Goal: Transaction & Acquisition: Book appointment/travel/reservation

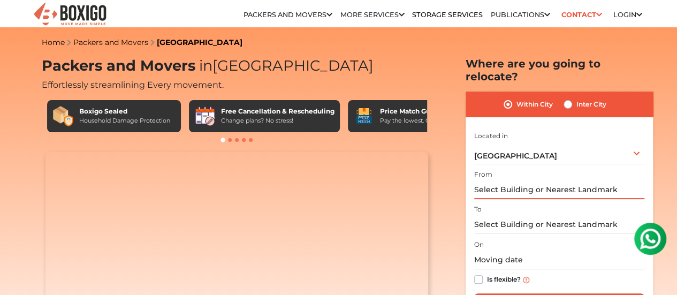
click at [513, 182] on input "text" at bounding box center [559, 189] width 170 height 19
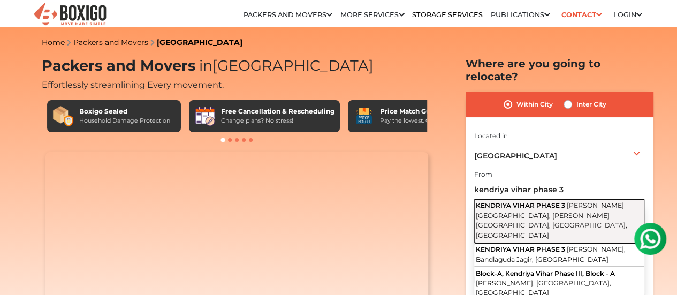
click at [519, 201] on span "KENDRIYA VIHAR PHASE 3" at bounding box center [519, 205] width 89 height 8
type input "[STREET_ADDRESS][PERSON_NAME][PERSON_NAME], [GEOGRAPHIC_DATA]"
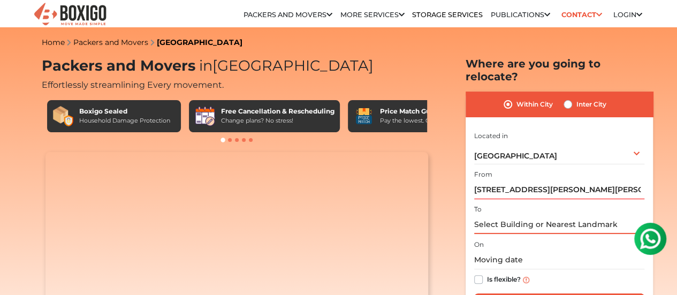
click at [514, 218] on input "text" at bounding box center [559, 224] width 170 height 19
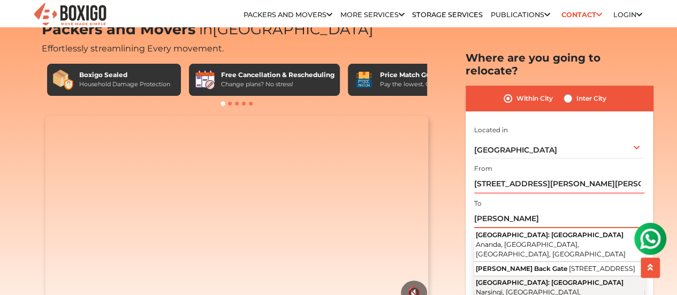
scroll to position [53, 0]
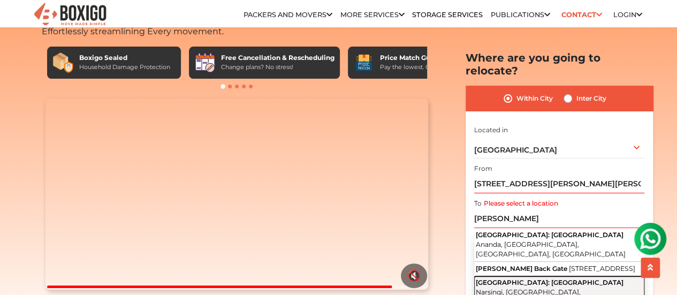
click at [531, 278] on span "[GEOGRAPHIC_DATA]: [GEOGRAPHIC_DATA]" at bounding box center [549, 282] width 148 height 8
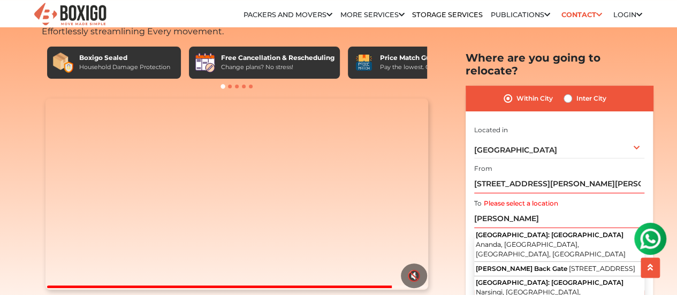
type input "[GEOGRAPHIC_DATA]: [GEOGRAPHIC_DATA], [GEOGRAPHIC_DATA], [GEOGRAPHIC_DATA], [GE…"
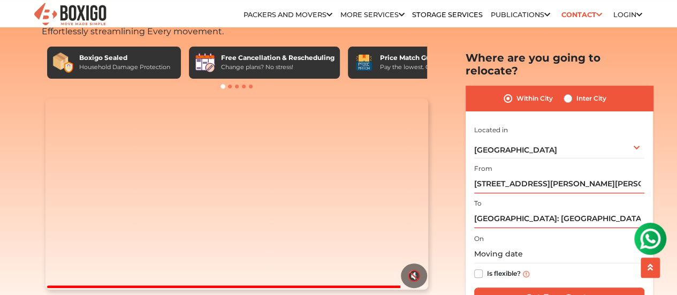
scroll to position [107, 0]
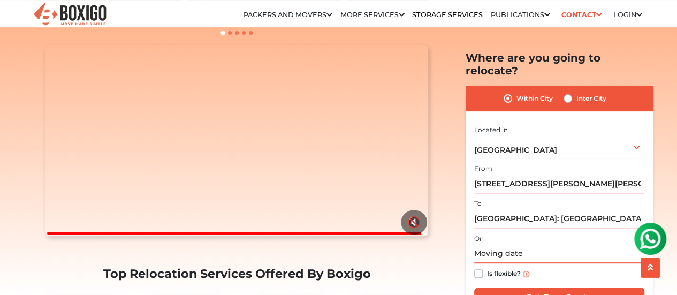
click at [485, 245] on input "text" at bounding box center [559, 253] width 170 height 19
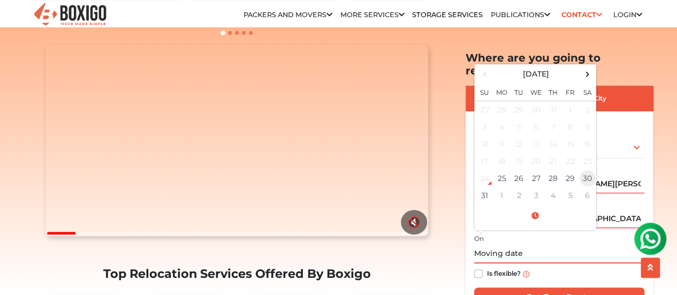
click at [579, 171] on td "30" at bounding box center [587, 178] width 17 height 17
click at [571, 171] on td "29" at bounding box center [570, 178] width 17 height 17
click at [546, 170] on td "28" at bounding box center [552, 178] width 17 height 17
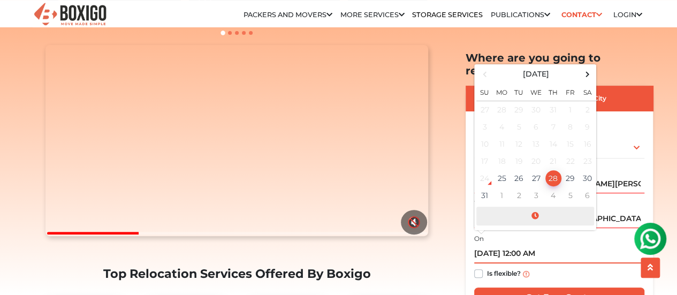
click at [532, 207] on span at bounding box center [535, 215] width 118 height 19
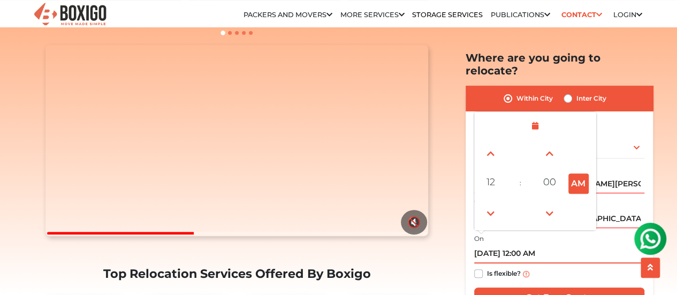
click at [579, 174] on button "AM" at bounding box center [578, 183] width 20 height 20
type input "[DATE] 12:00 PM"
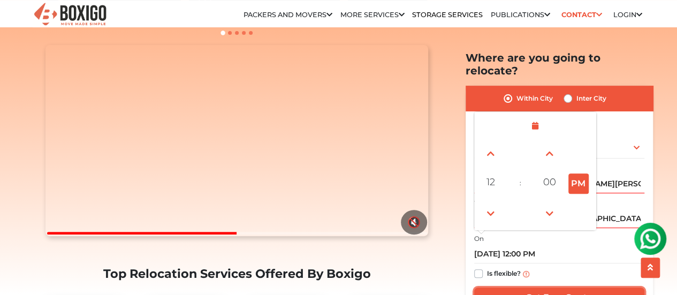
click at [526, 287] on input "Get Free Quote" at bounding box center [559, 297] width 170 height 20
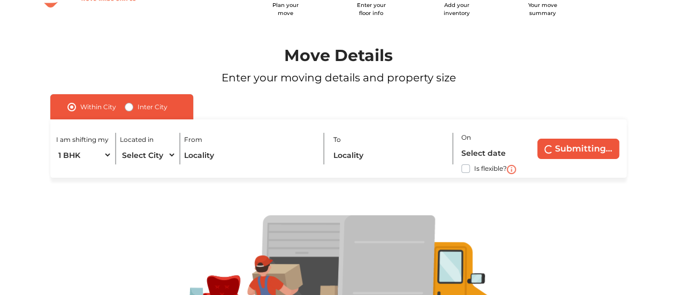
scroll to position [107, 0]
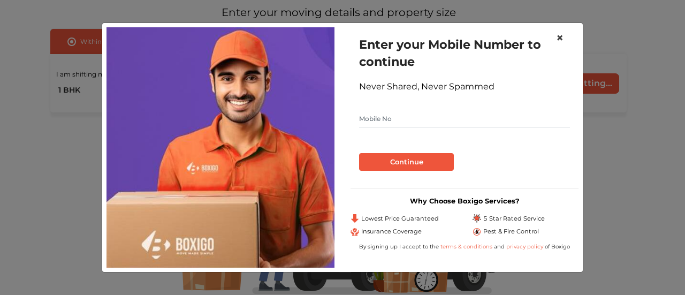
click at [560, 45] on span "×" at bounding box center [559, 38] width 7 height 16
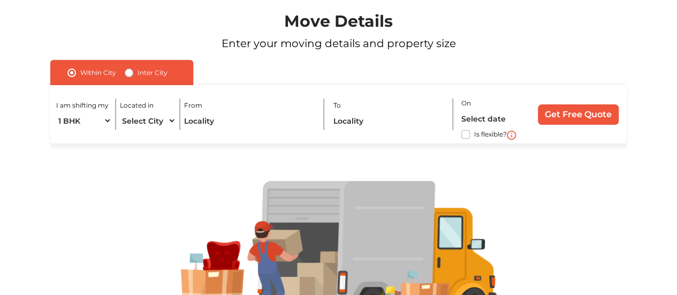
scroll to position [53, 0]
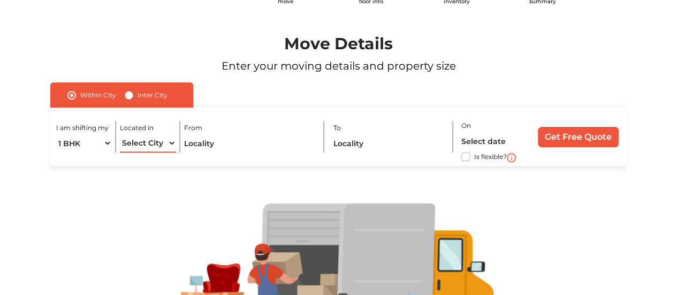
click at [137, 141] on select "Select City Bangalore Bengaluru Bhopal Bhubaneswar Chennai Coimbatore Cuttack D…" at bounding box center [148, 143] width 56 height 19
select select "[GEOGRAPHIC_DATA]"
click at [120, 134] on select "Select City Bangalore Bengaluru Bhopal Bhubaneswar Chennai Coimbatore Cuttack D…" at bounding box center [148, 143] width 56 height 19
click at [213, 150] on input "text" at bounding box center [250, 143] width 132 height 19
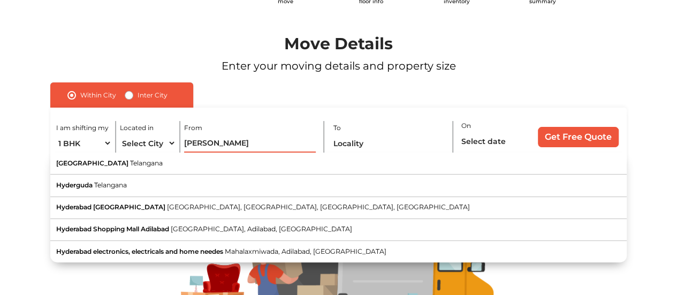
click at [204, 141] on input "Hyder" at bounding box center [250, 143] width 132 height 19
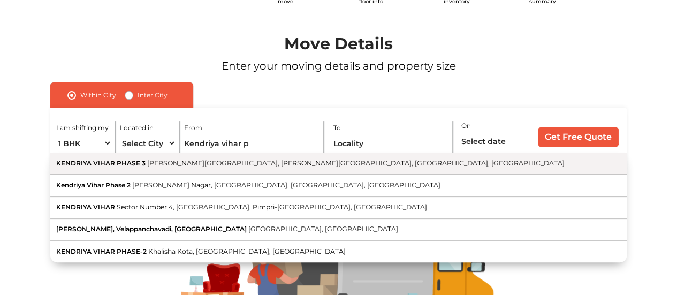
click at [214, 170] on button "KENDRIYA VIHAR PHASE 3 Gayathri Nagar Colony, Sai Harsha Nagar, Hyderabad, Tela…" at bounding box center [338, 163] width 576 height 22
type input "[STREET_ADDRESS][PERSON_NAME][PERSON_NAME], [GEOGRAPHIC_DATA]"
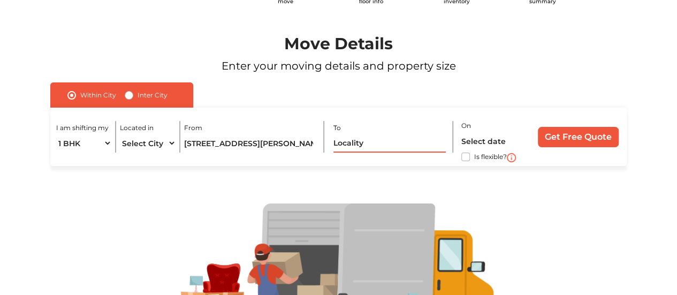
click at [361, 141] on input "text" at bounding box center [389, 143] width 113 height 19
type input "A"
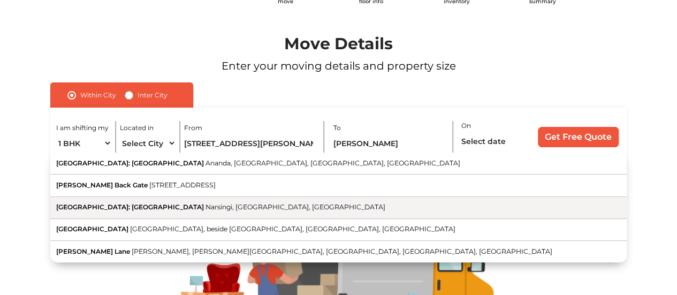
click at [162, 203] on button "[GEOGRAPHIC_DATA]: Exit [GEOGRAPHIC_DATA], [GEOGRAPHIC_DATA], [GEOGRAPHIC_DATA]" at bounding box center [338, 208] width 576 height 22
type input "[GEOGRAPHIC_DATA]: [GEOGRAPHIC_DATA], [GEOGRAPHIC_DATA], [GEOGRAPHIC_DATA], [GE…"
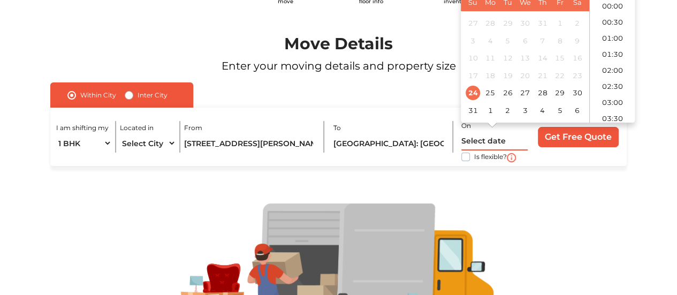
click at [488, 144] on input "text" at bounding box center [494, 141] width 66 height 19
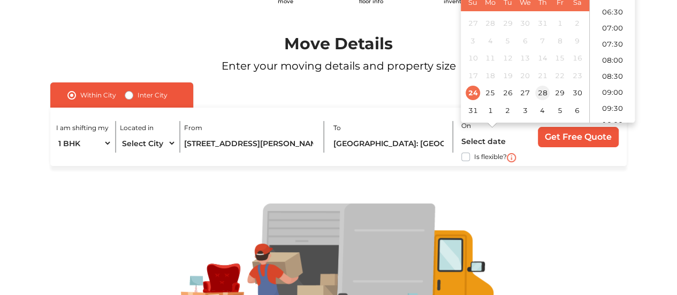
click at [548, 93] on div "28" at bounding box center [542, 93] width 14 height 14
type input "28/08/2025 12:00 AM"
click at [474, 157] on label "Is flexible?" at bounding box center [490, 155] width 33 height 11
click at [59, 157] on input "Is flexible?" at bounding box center [54, 155] width 9 height 11
checkbox input "true"
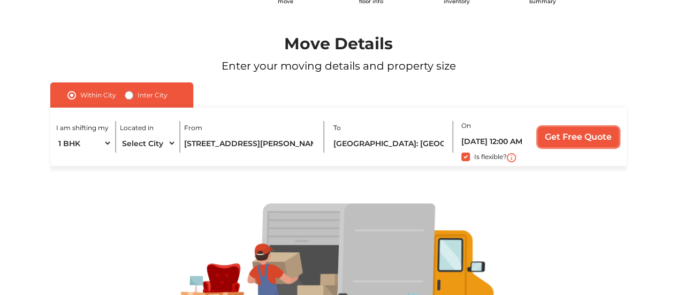
click at [552, 133] on input "Get Free Quote" at bounding box center [577, 137] width 81 height 20
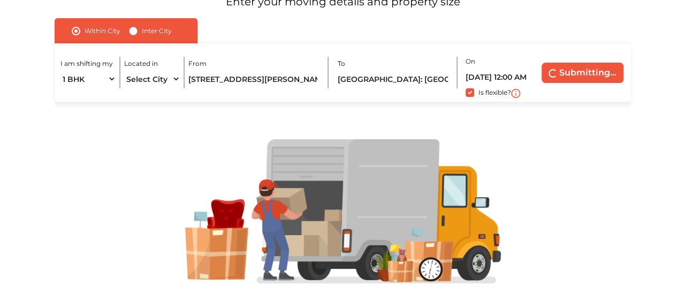
scroll to position [143, 0]
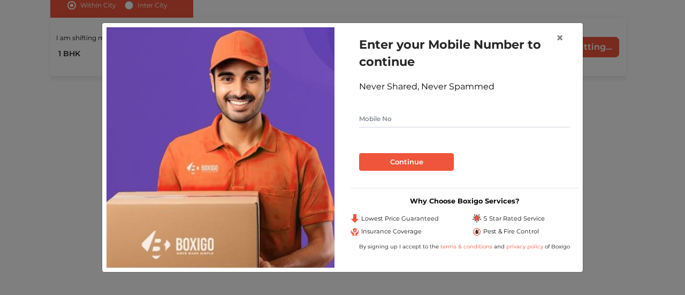
click at [372, 123] on input "text" at bounding box center [464, 118] width 211 height 17
click at [372, 114] on input "text" at bounding box center [464, 118] width 211 height 17
paste input "9398313359"
type input "9398313359"
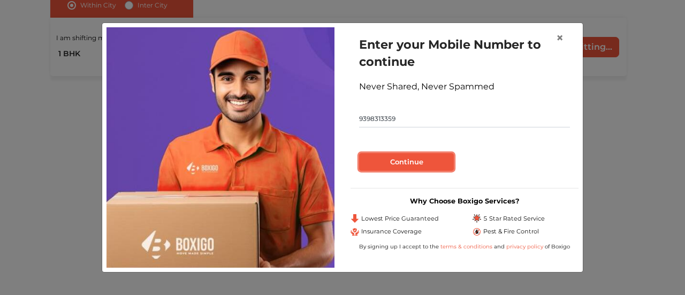
click at [374, 167] on button "Continue" at bounding box center [406, 162] width 95 height 18
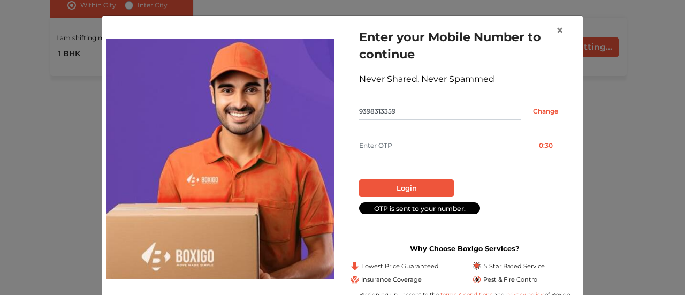
click at [396, 152] on input "text" at bounding box center [440, 145] width 162 height 17
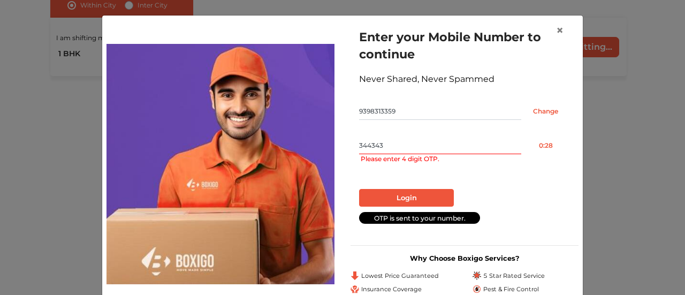
type input "344343"
click at [403, 191] on button "Login" at bounding box center [406, 198] width 95 height 18
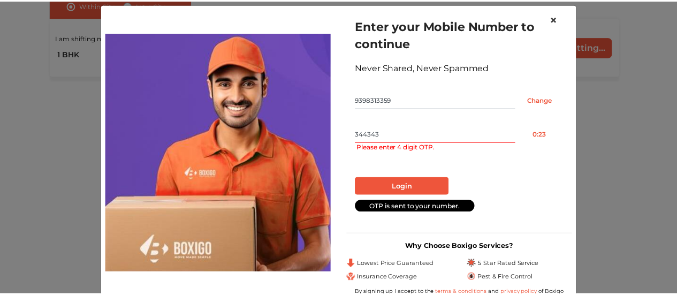
scroll to position [0, 0]
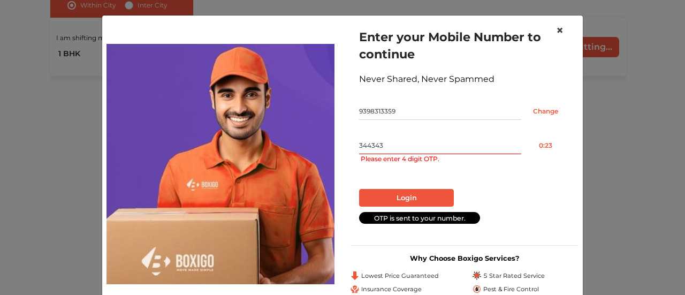
click at [551, 31] on button "×" at bounding box center [559, 31] width 25 height 30
